Goal: Transaction & Acquisition: Purchase product/service

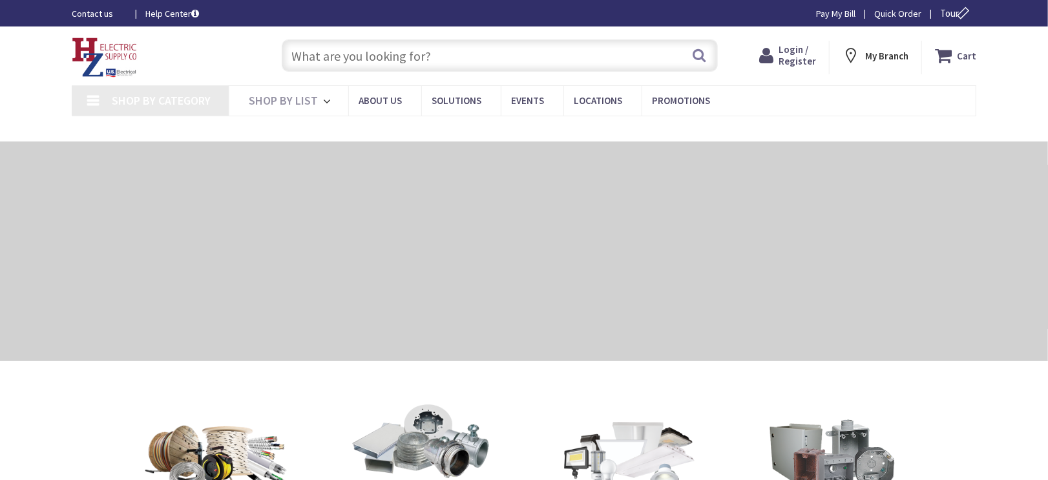
click at [339, 57] on input "text" at bounding box center [500, 55] width 436 height 32
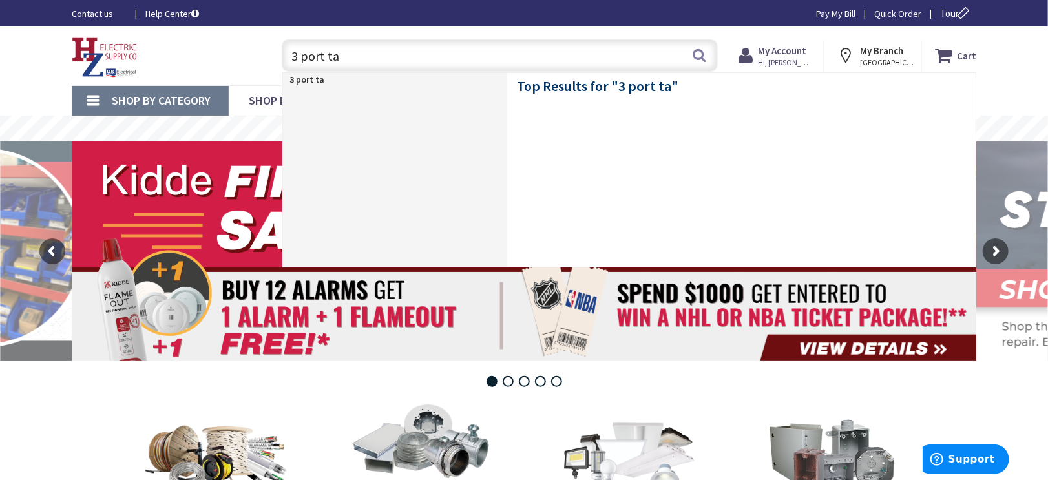
type input "3 port tap"
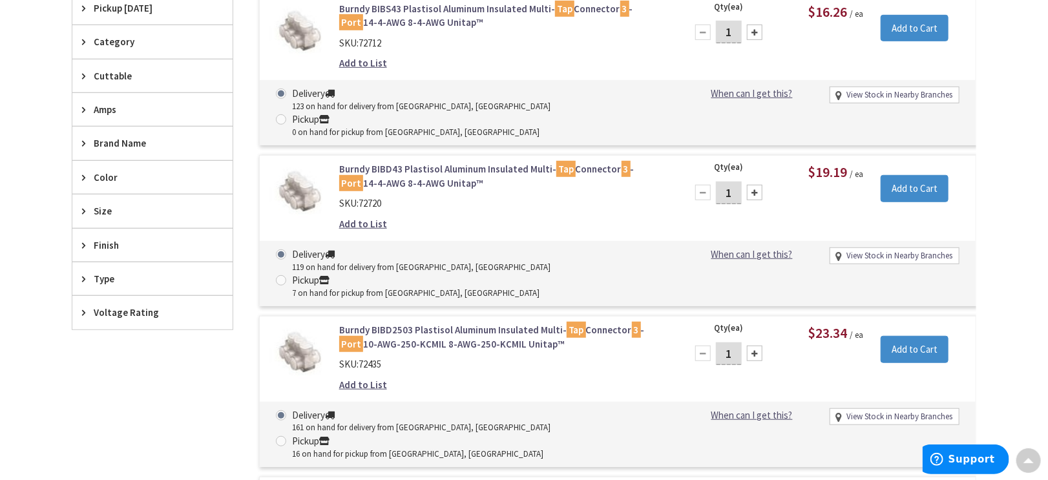
scroll to position [518, 0]
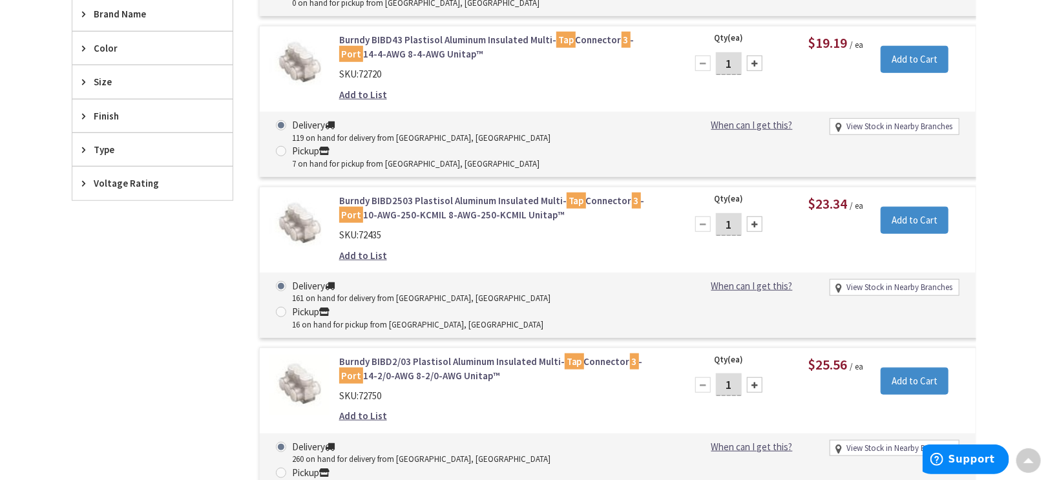
click at [464, 355] on link "Burndy BIBD2/03 Plastisol Aluminum Insulated Multi- Tap Connector 3 - Port 14-2…" at bounding box center [503, 369] width 329 height 28
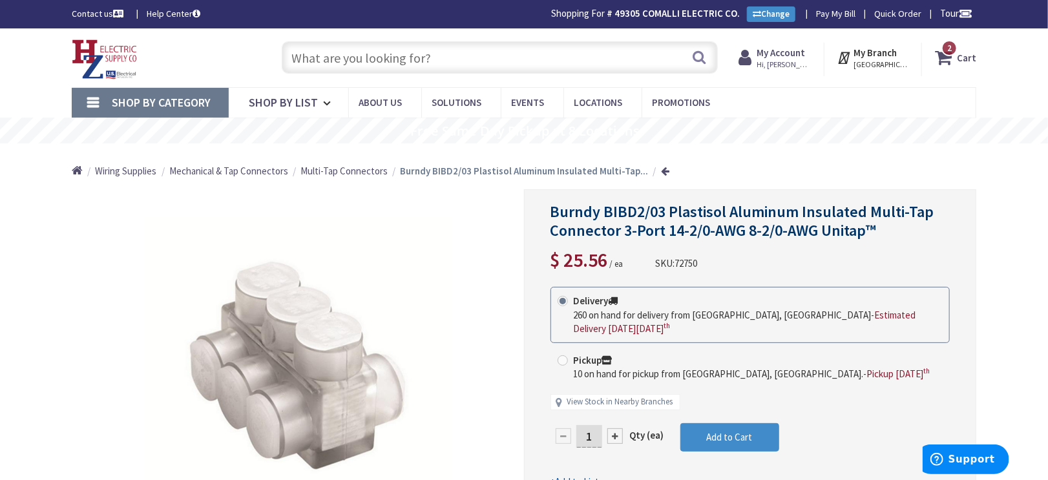
scroll to position [129, 0]
